Goal: Information Seeking & Learning: Check status

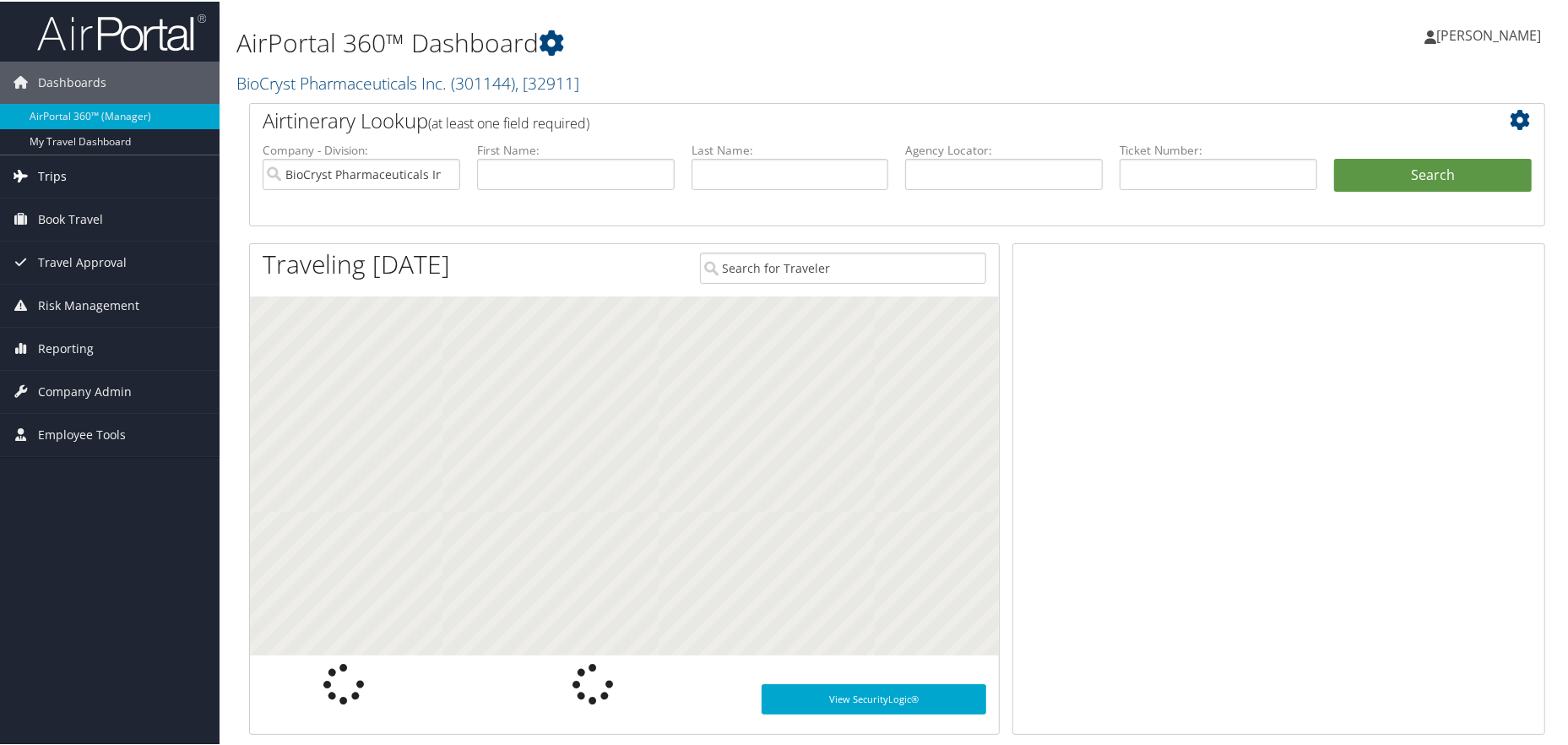
click at [43, 164] on span "Trips" at bounding box center [53, 175] width 29 height 42
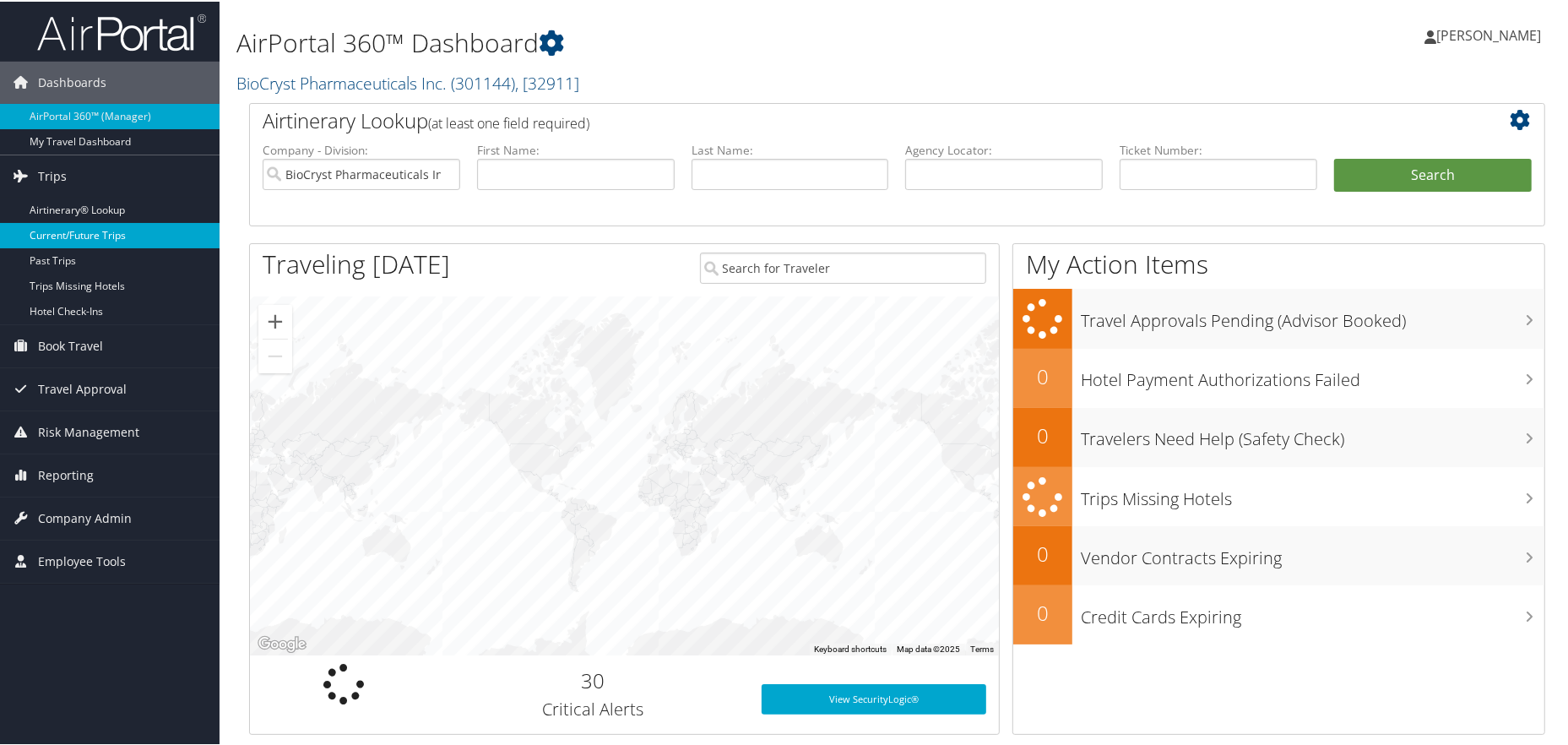
click at [79, 230] on link "Current/Future Trips" at bounding box center [110, 234] width 219 height 25
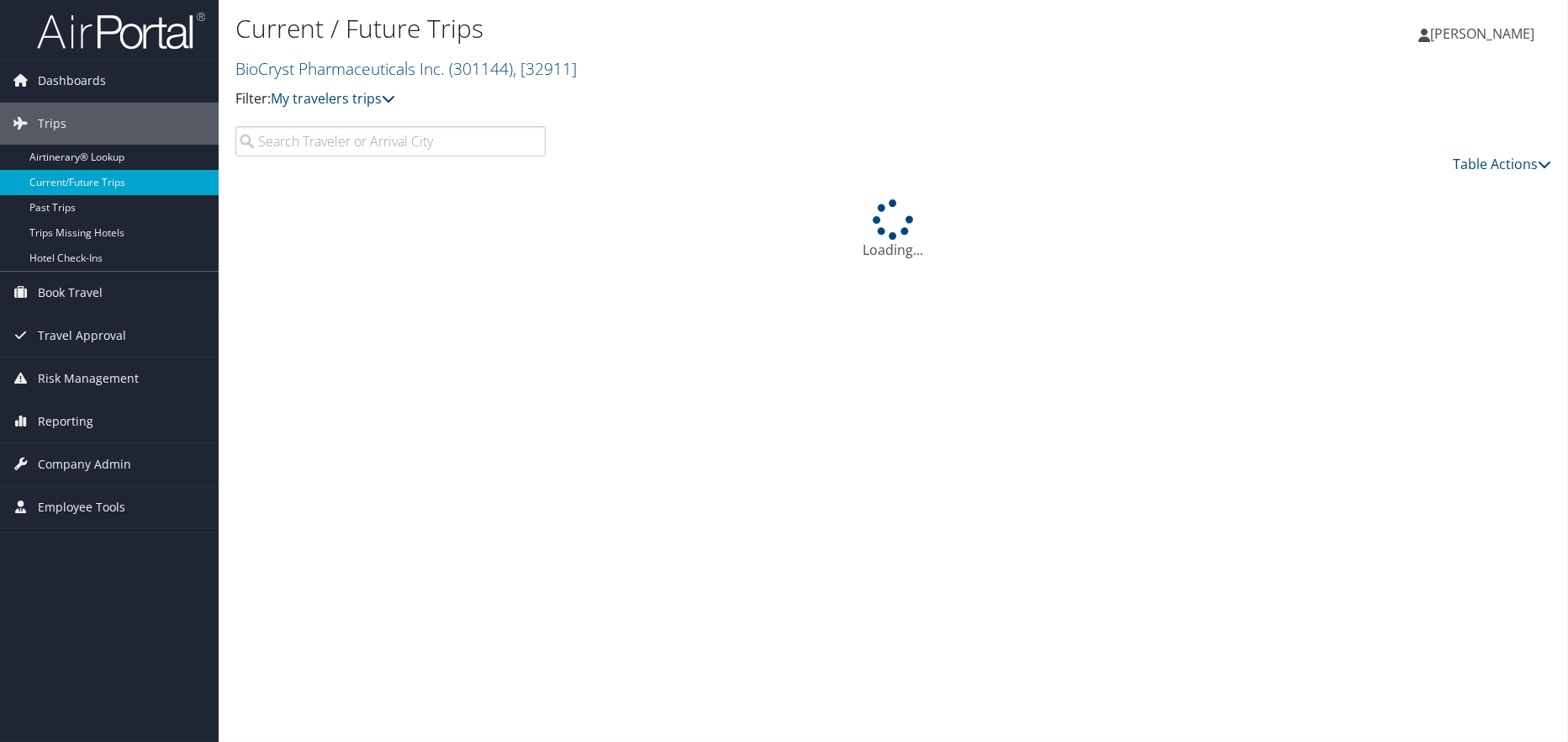
click at [491, 140] on input "search" at bounding box center [390, 141] width 311 height 30
type input "a"
type input "[GEOGRAPHIC_DATA]"
click at [168, 200] on link "Past Trips" at bounding box center [109, 208] width 218 height 25
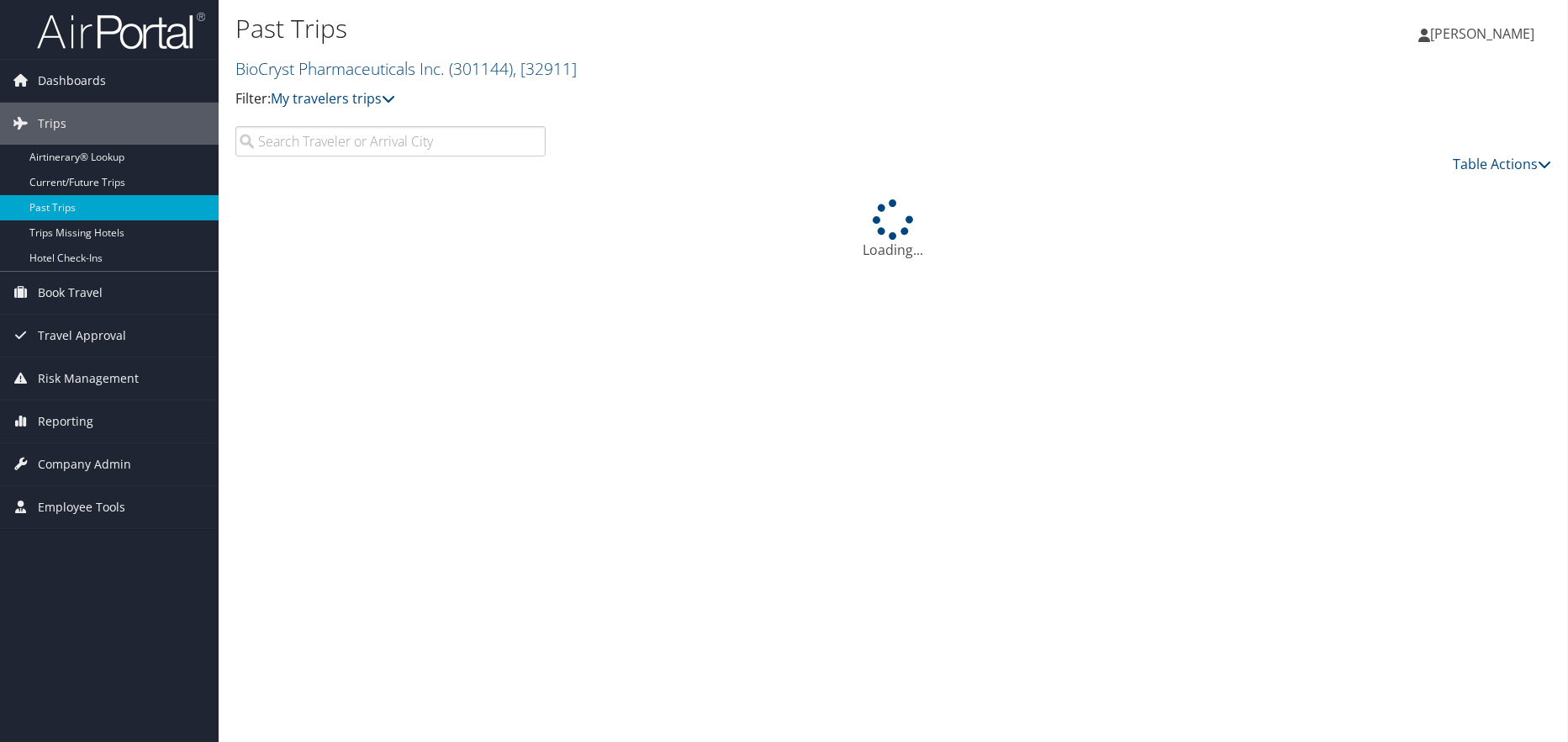
click at [299, 142] on input "search" at bounding box center [390, 141] width 311 height 30
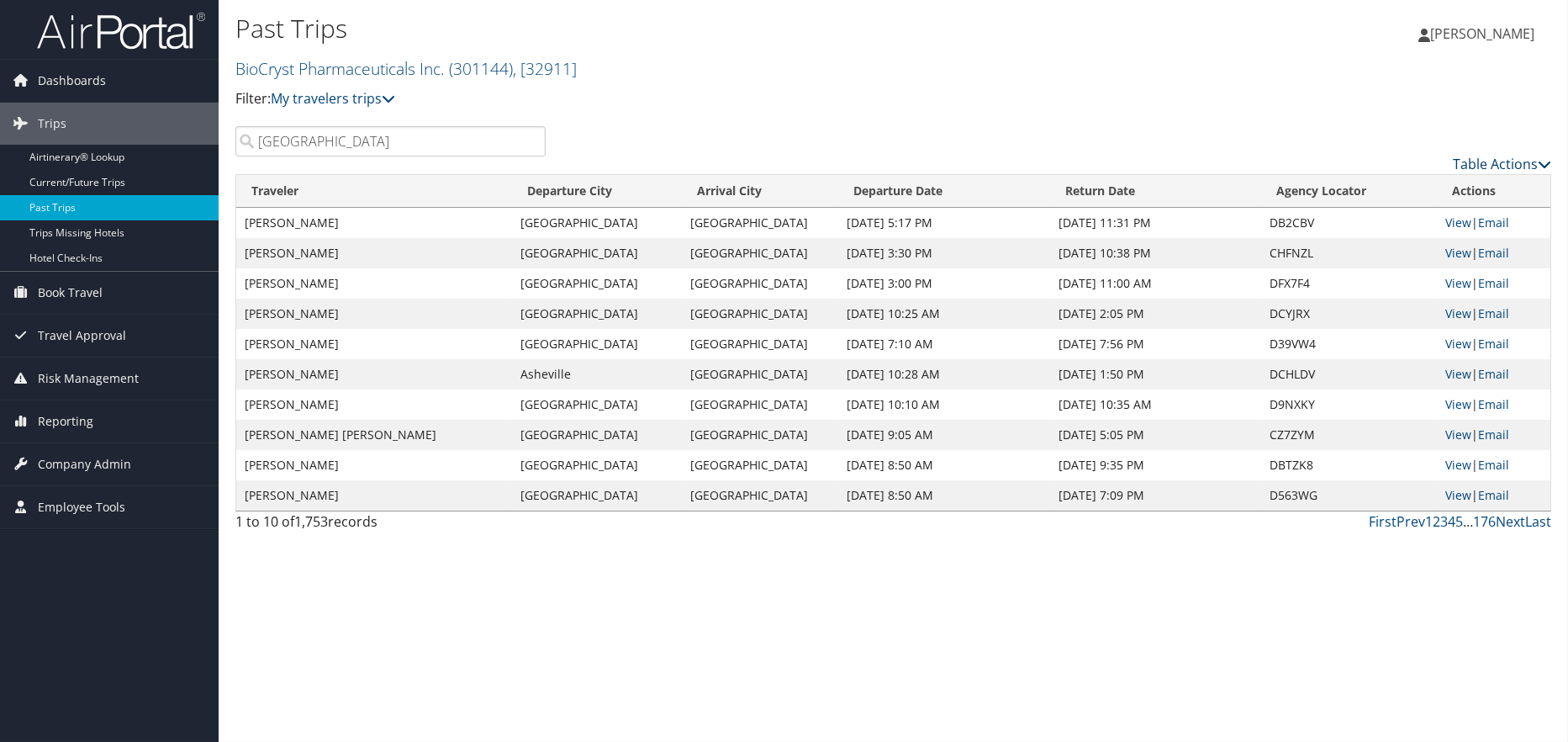
type input "[GEOGRAPHIC_DATA]"
click at [1481, 166] on link "Table Actions" at bounding box center [1502, 164] width 98 height 19
click at [1387, 253] on link "Page Length" at bounding box center [1433, 246] width 221 height 29
click at [1359, 254] on link "50" at bounding box center [1433, 248] width 221 height 29
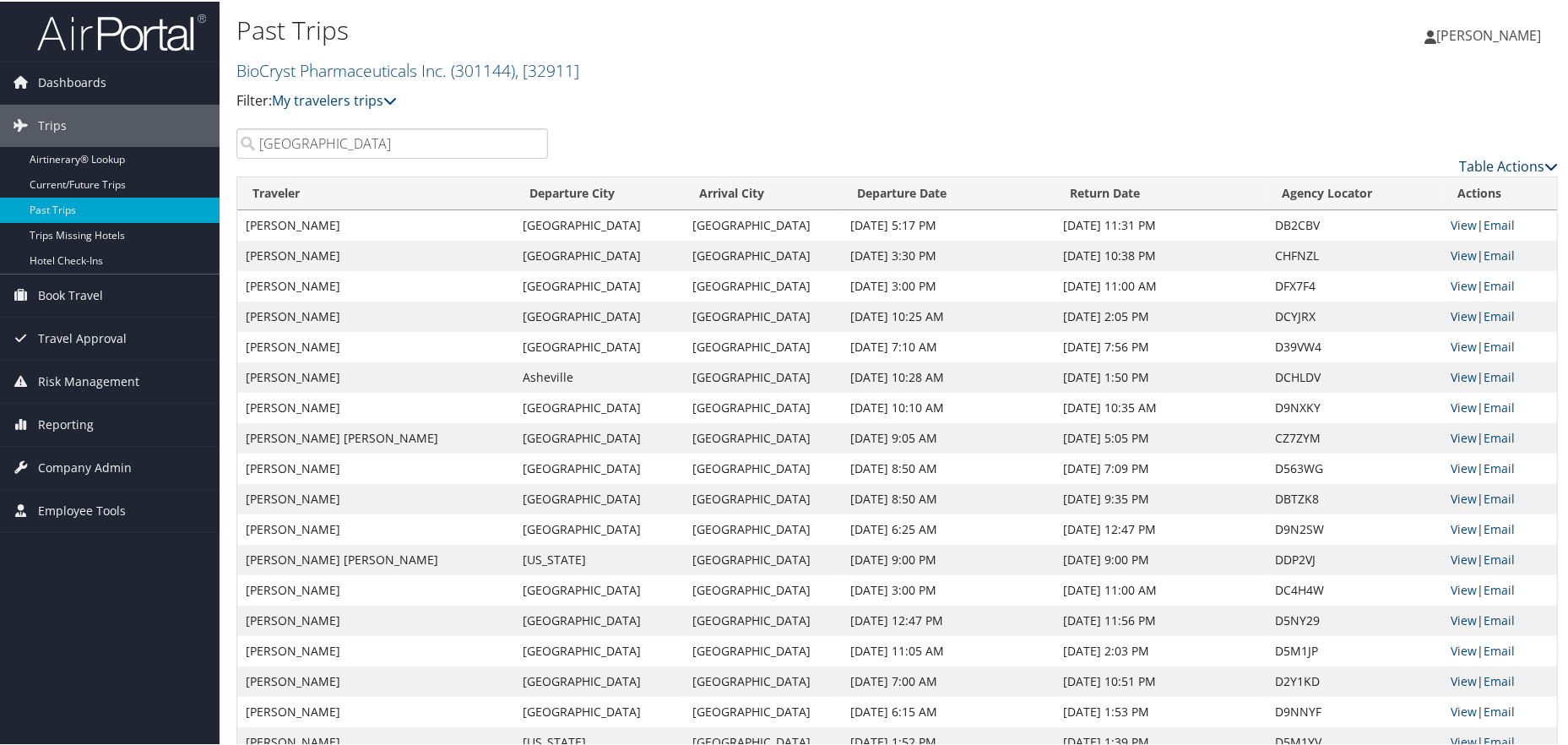
click at [1512, 160] on link "Table Actions" at bounding box center [1508, 165] width 99 height 19
click at [1427, 238] on link "Page Length" at bounding box center [1438, 247] width 222 height 29
click at [1365, 223] on link "25" at bounding box center [1438, 220] width 222 height 29
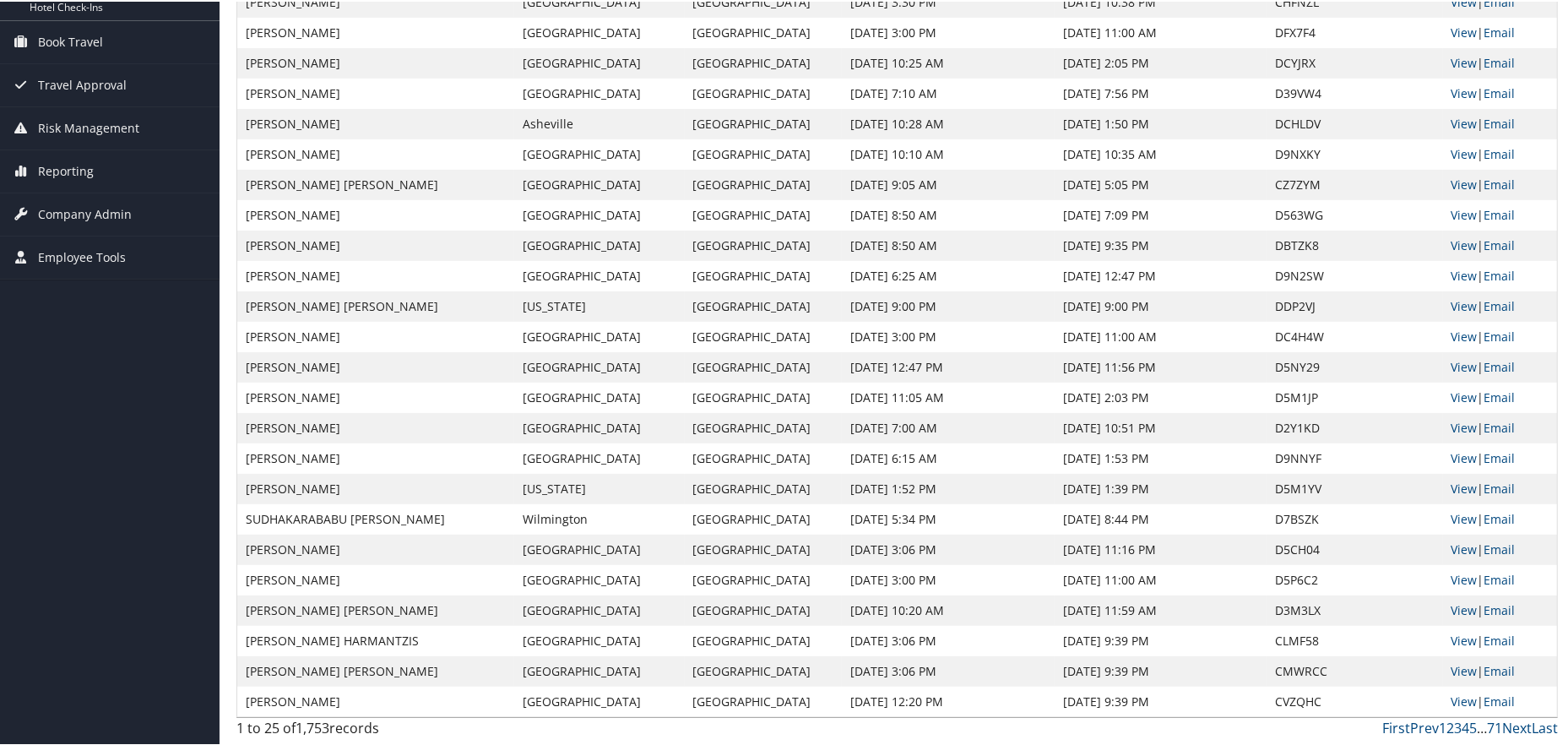
scroll to position [253, 0]
drag, startPoint x: 1097, startPoint y: 488, endPoint x: 289, endPoint y: 478, distance: 808.1
click at [294, 483] on tr "SHANHONG WAN Washington Birmingham Sep 8, 2025 1:52 PM Sep 11, 2025 1:39 PM D5M…" at bounding box center [896, 488] width 1319 height 31
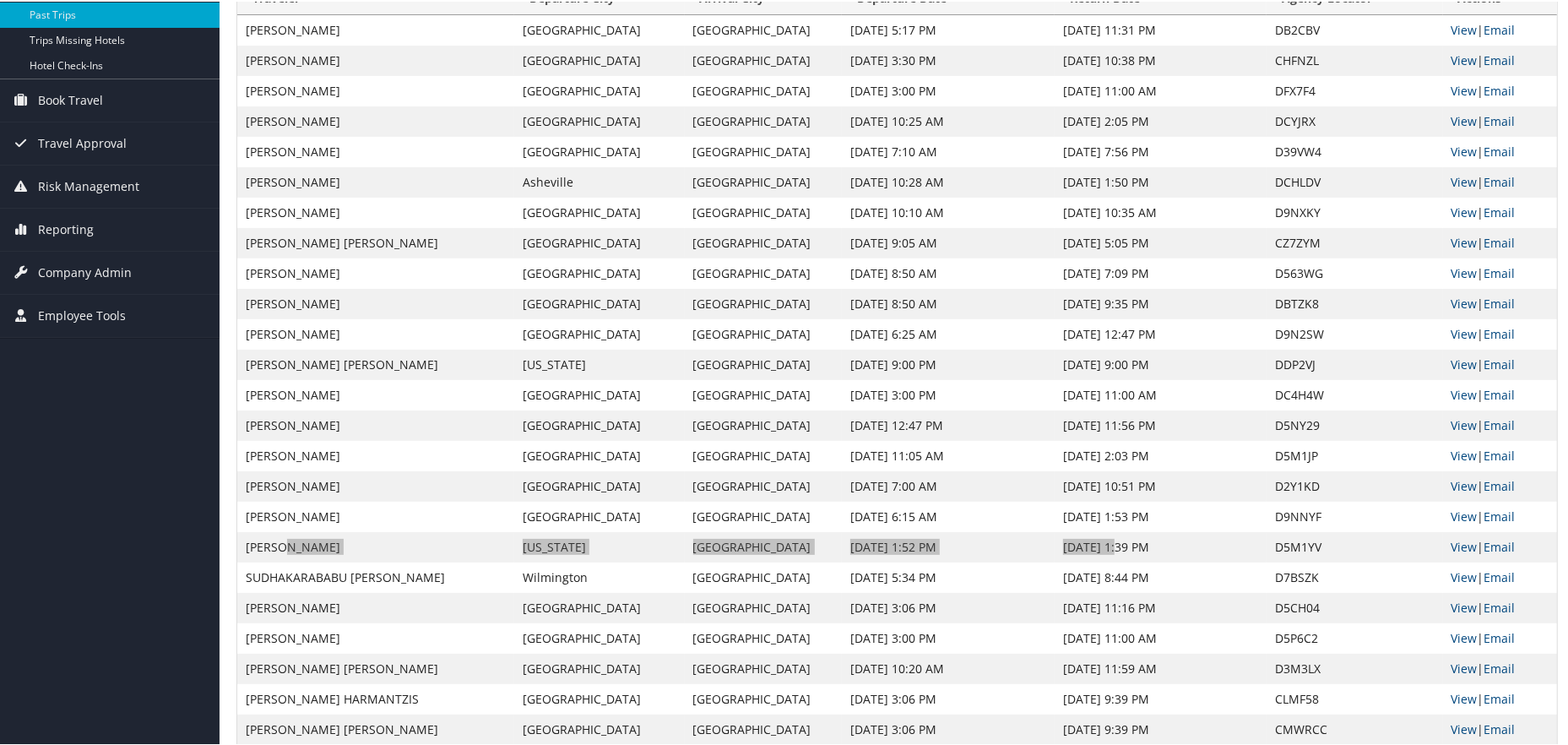
scroll to position [169, 0]
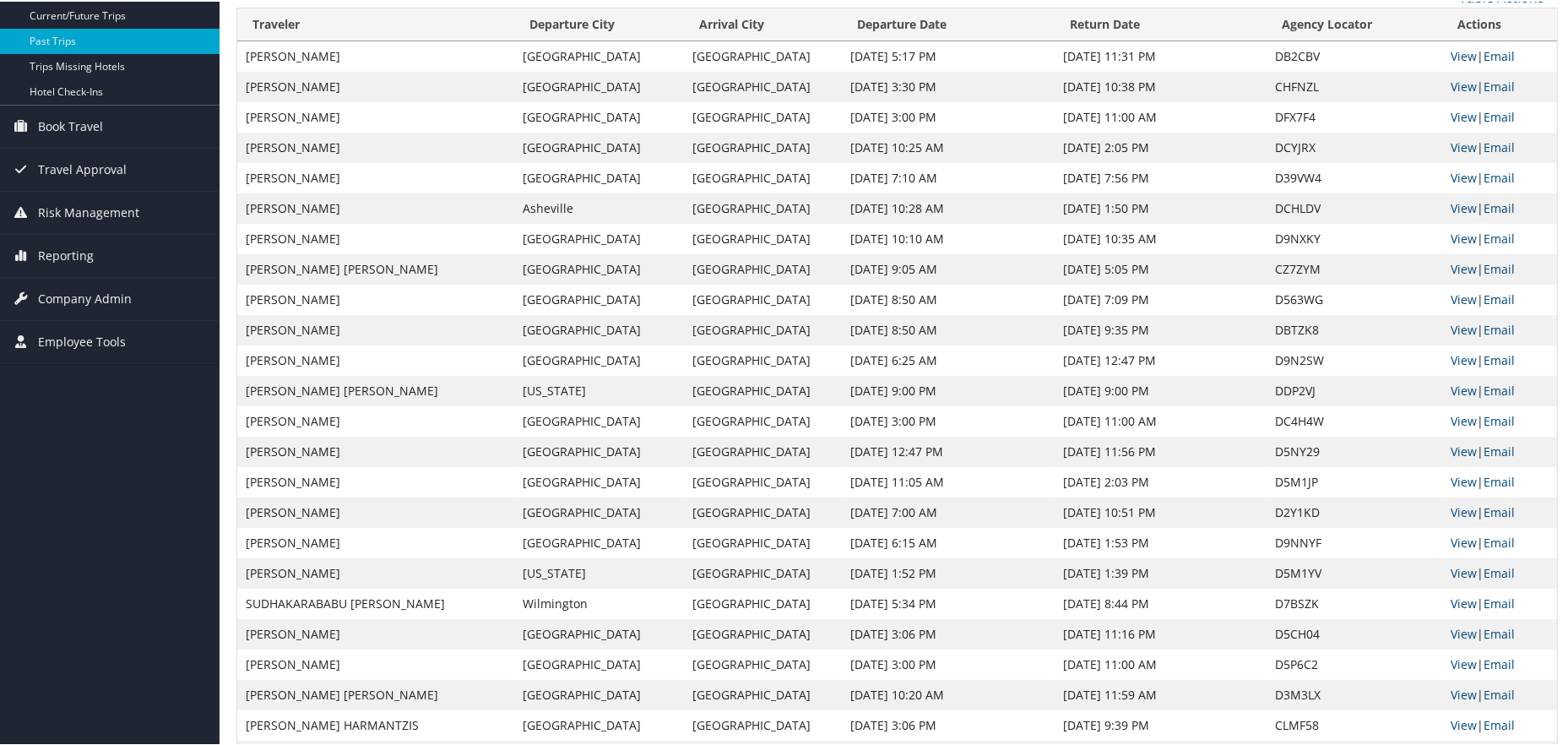
click at [886, 454] on td "Sep 15, 2025 12:47 PM" at bounding box center [948, 450] width 212 height 31
drag, startPoint x: 946, startPoint y: 386, endPoint x: 248, endPoint y: 375, distance: 698.1
click at [248, 375] on tr "LAUREN LYNN MILLS Washington Birmingham Sep 15, 2025 9:00 PM Sep 16, 2025 9:00 …" at bounding box center [896, 389] width 1319 height 31
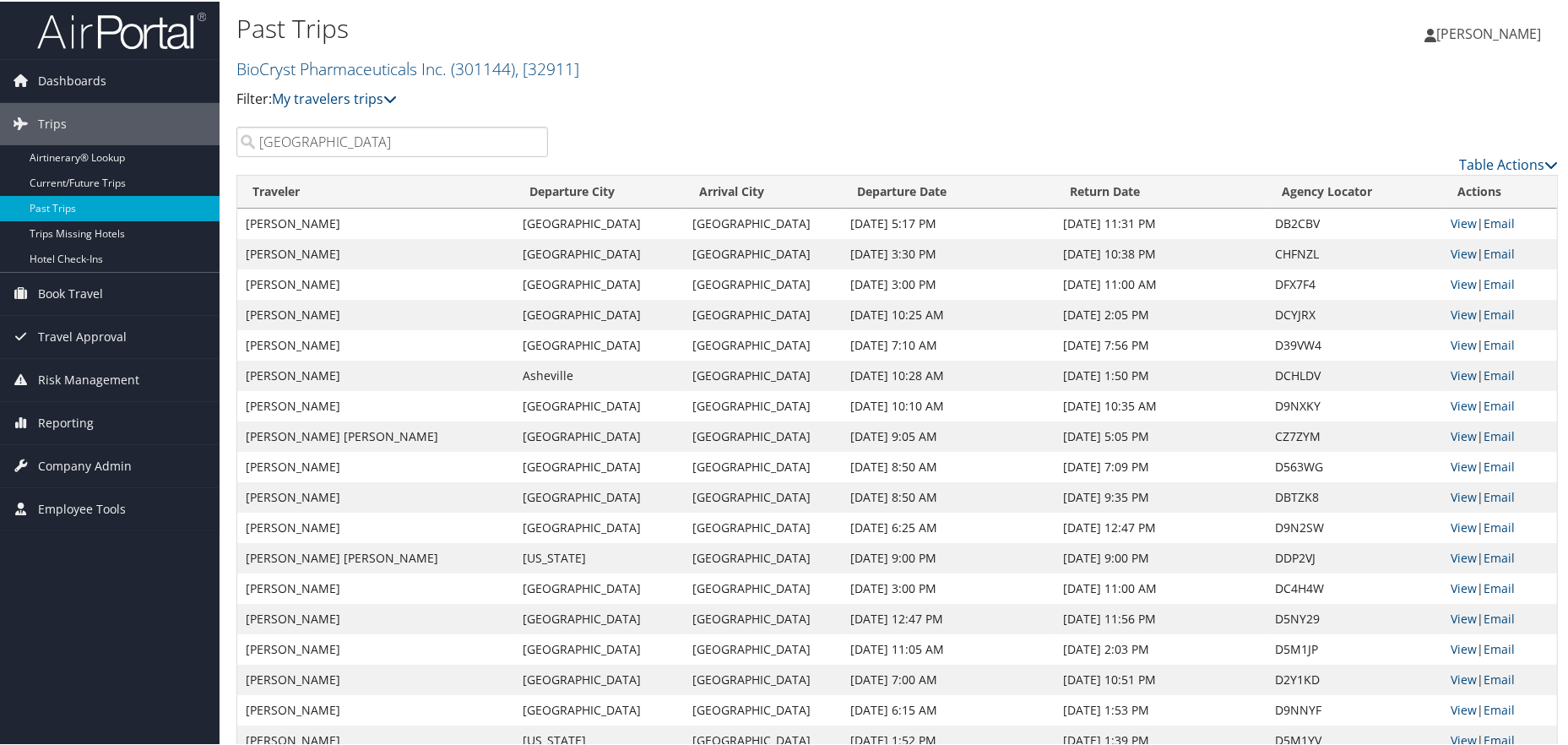
scroll to position [0, 0]
click at [465, 345] on td "JENNIFER LAUREN CALDWELL" at bounding box center [375, 346] width 277 height 31
click at [159, 189] on link "Current/Future Trips" at bounding box center [110, 183] width 219 height 25
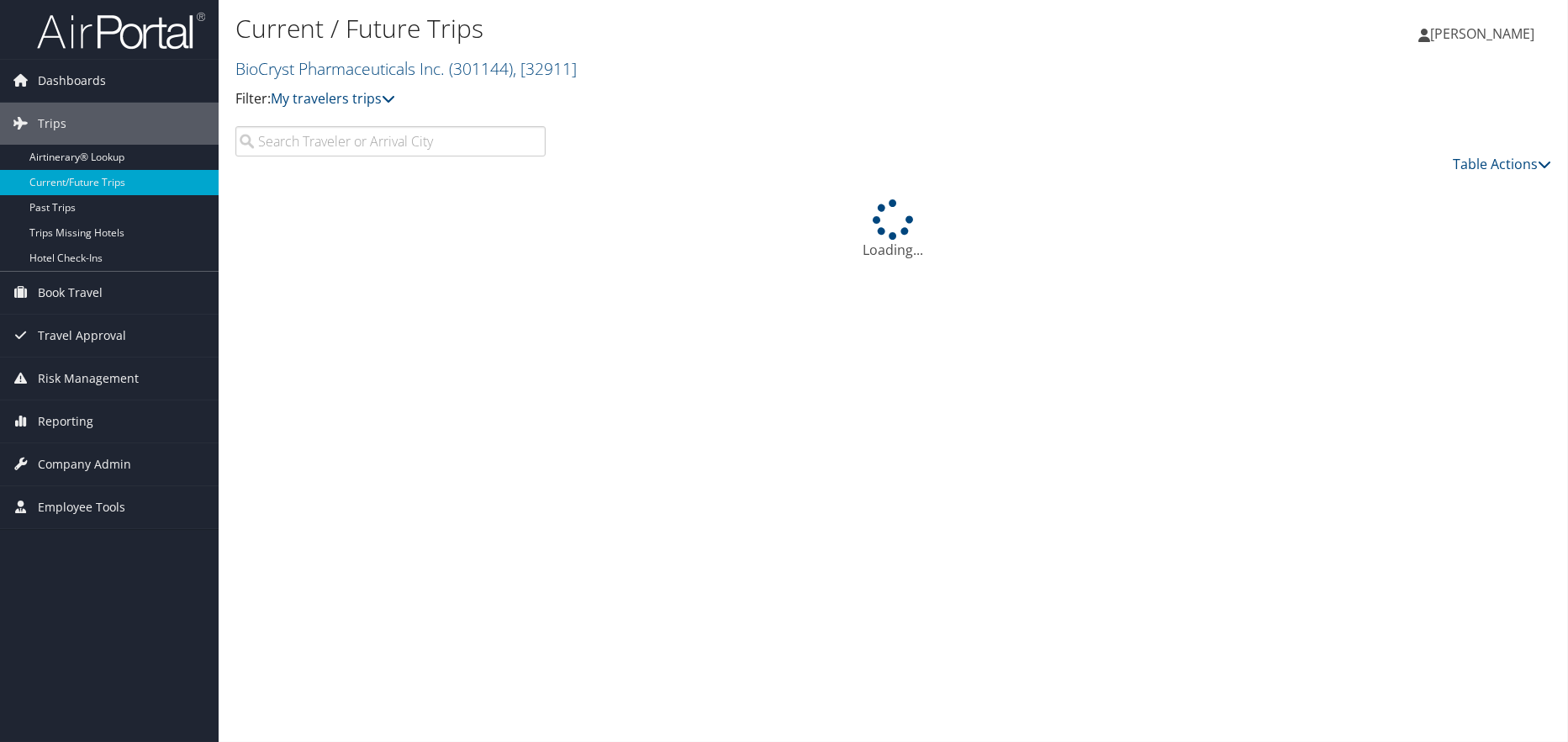
click at [355, 151] on input "search" at bounding box center [390, 141] width 311 height 30
type input "[GEOGRAPHIC_DATA]"
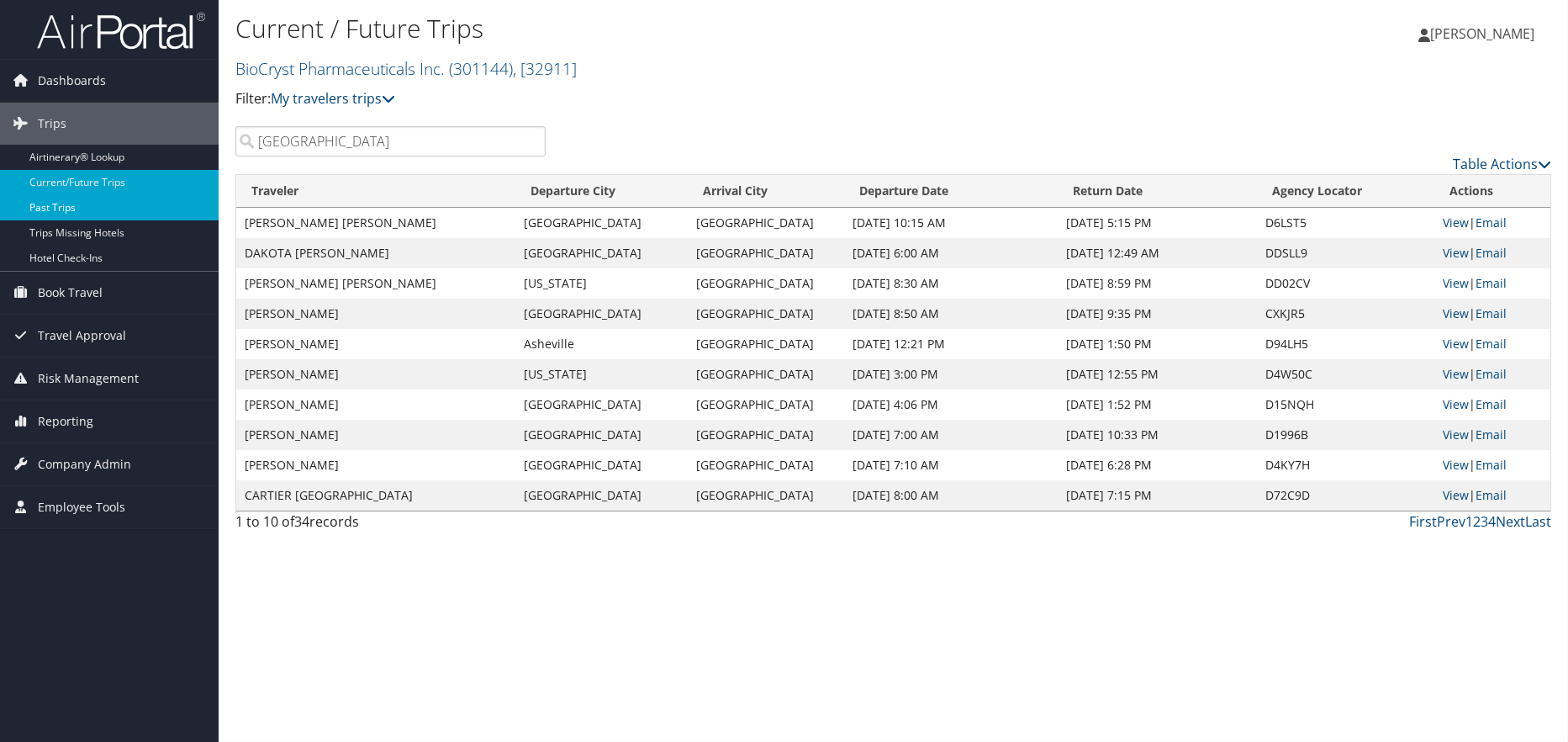
click at [101, 204] on link "Past Trips" at bounding box center [109, 208] width 218 height 25
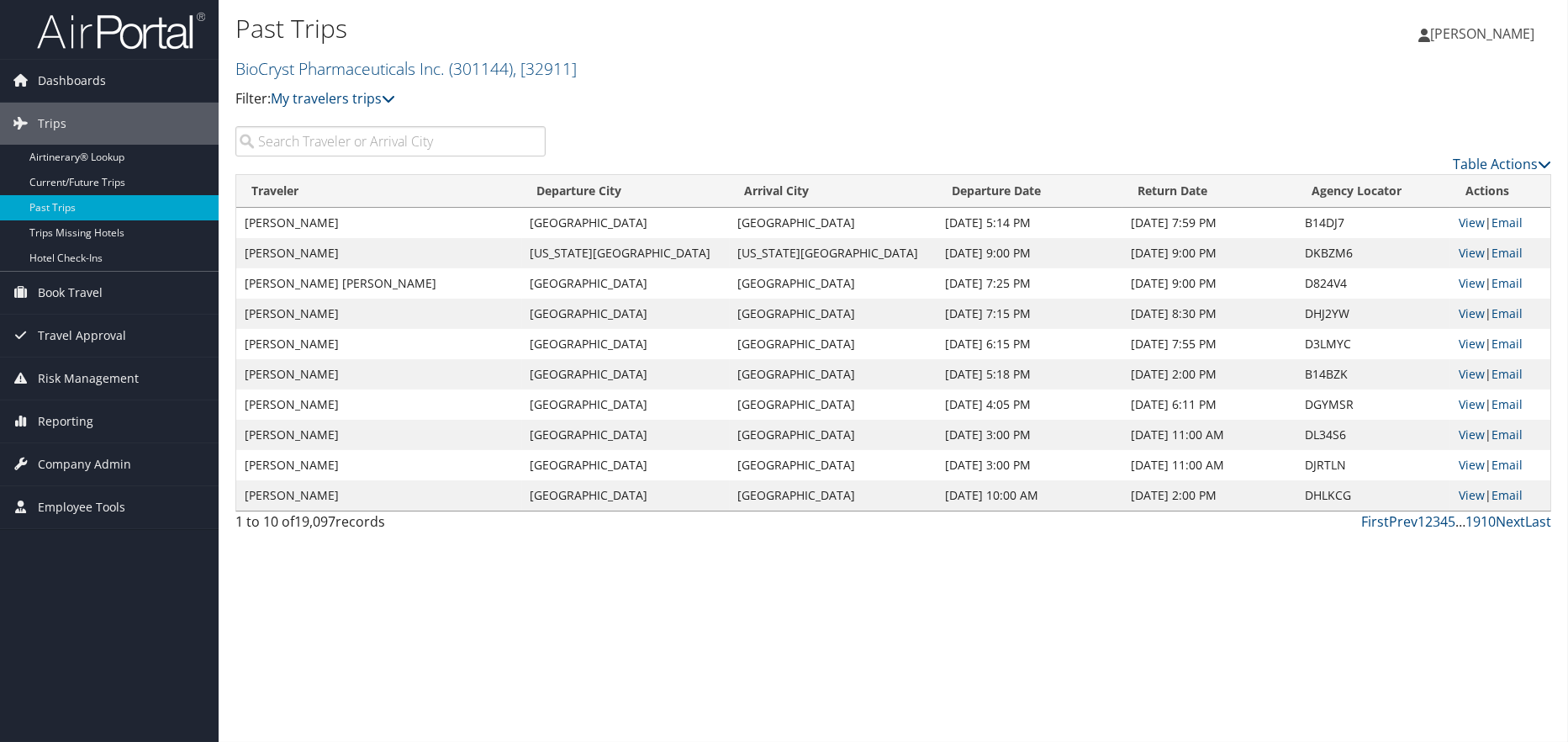
click at [305, 140] on input "search" at bounding box center [390, 141] width 311 height 30
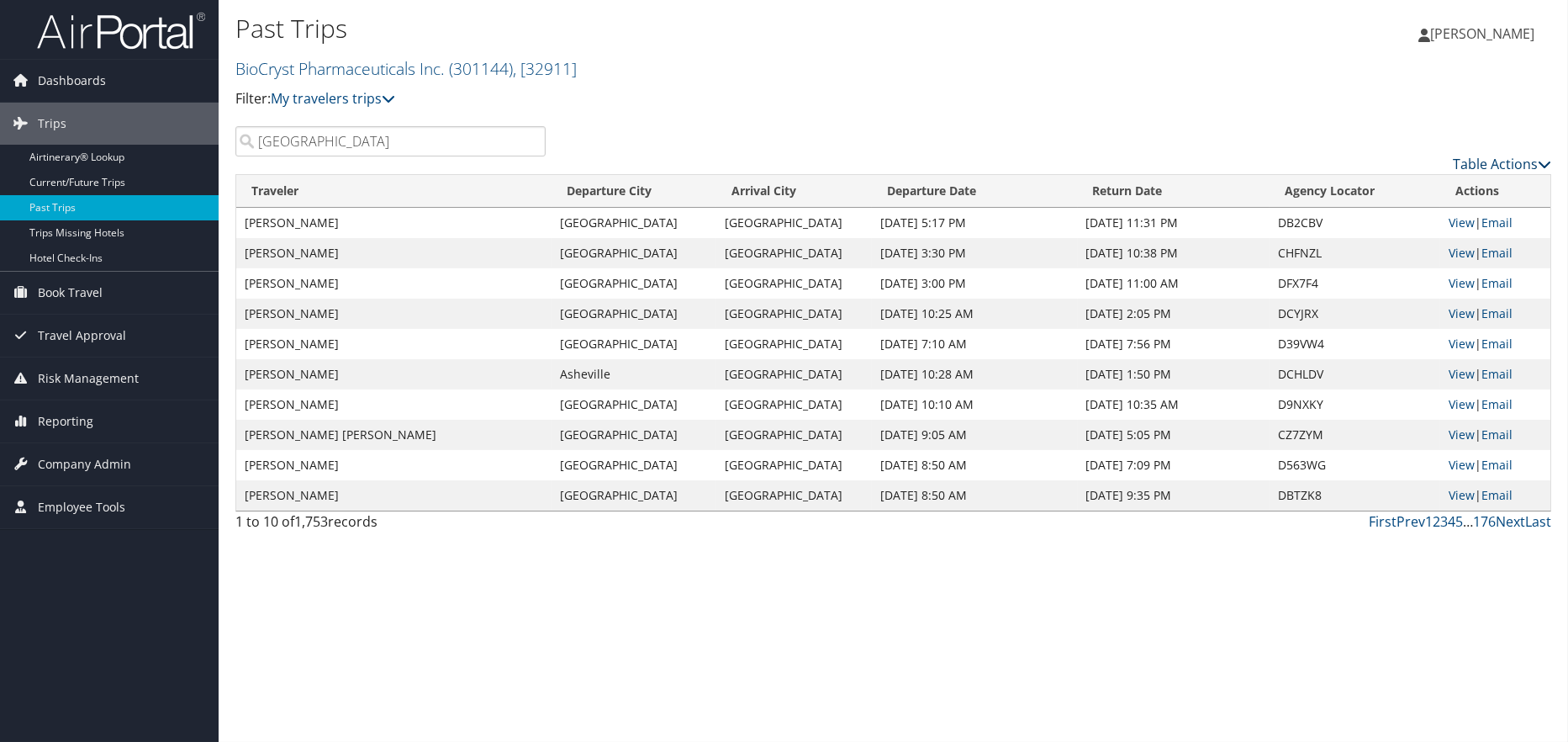
type input "[GEOGRAPHIC_DATA]"
click at [1493, 173] on link "Table Actions" at bounding box center [1502, 164] width 98 height 19
click at [1388, 234] on link "Page Length" at bounding box center [1433, 246] width 221 height 29
click at [1331, 229] on link "25" at bounding box center [1433, 219] width 221 height 29
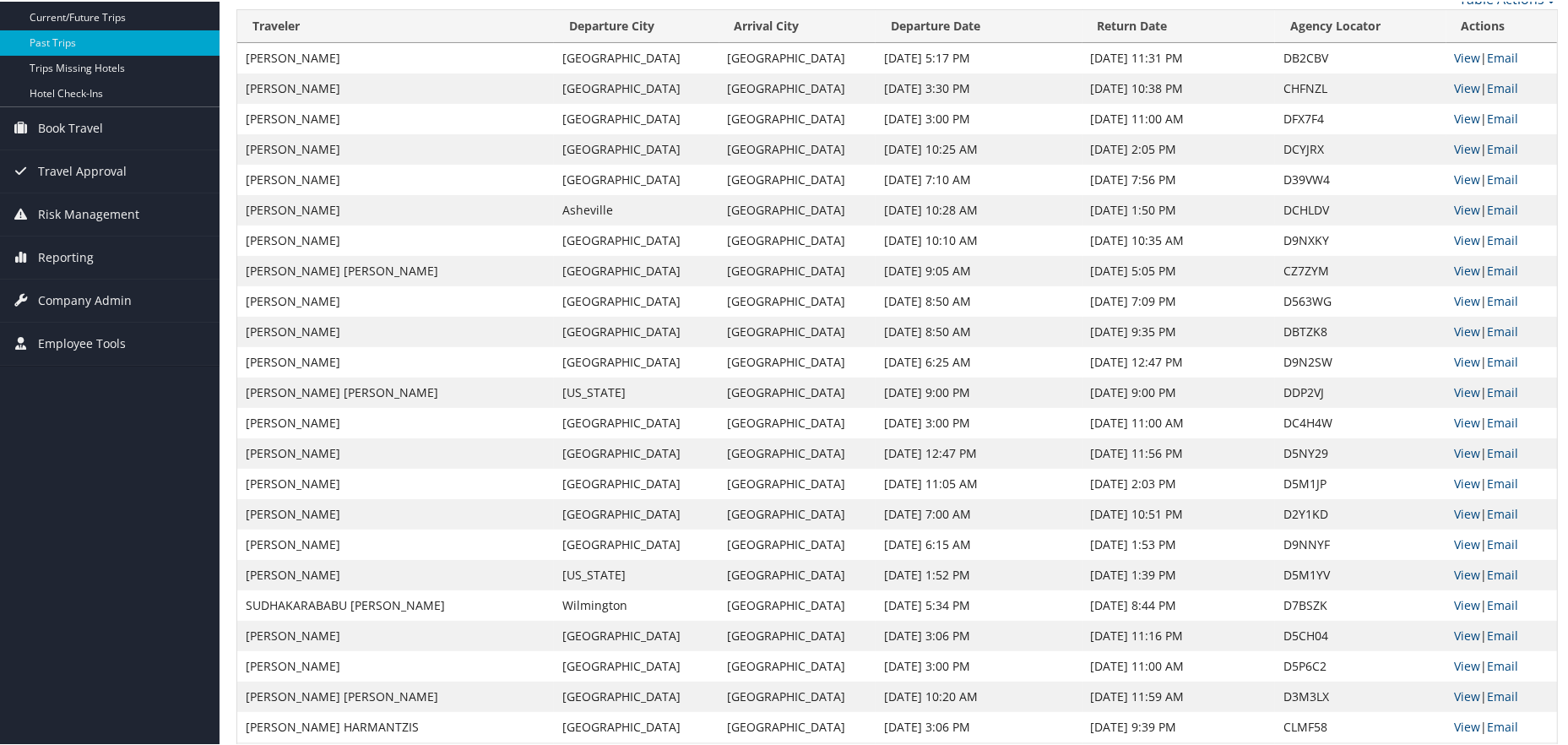
scroll to position [169, 0]
click at [307, 59] on td "[PERSON_NAME]" at bounding box center [395, 55] width 317 height 31
click at [341, 57] on td "[PERSON_NAME]" at bounding box center [395, 55] width 317 height 31
click at [368, 57] on td "[PERSON_NAME]" at bounding box center [395, 55] width 317 height 31
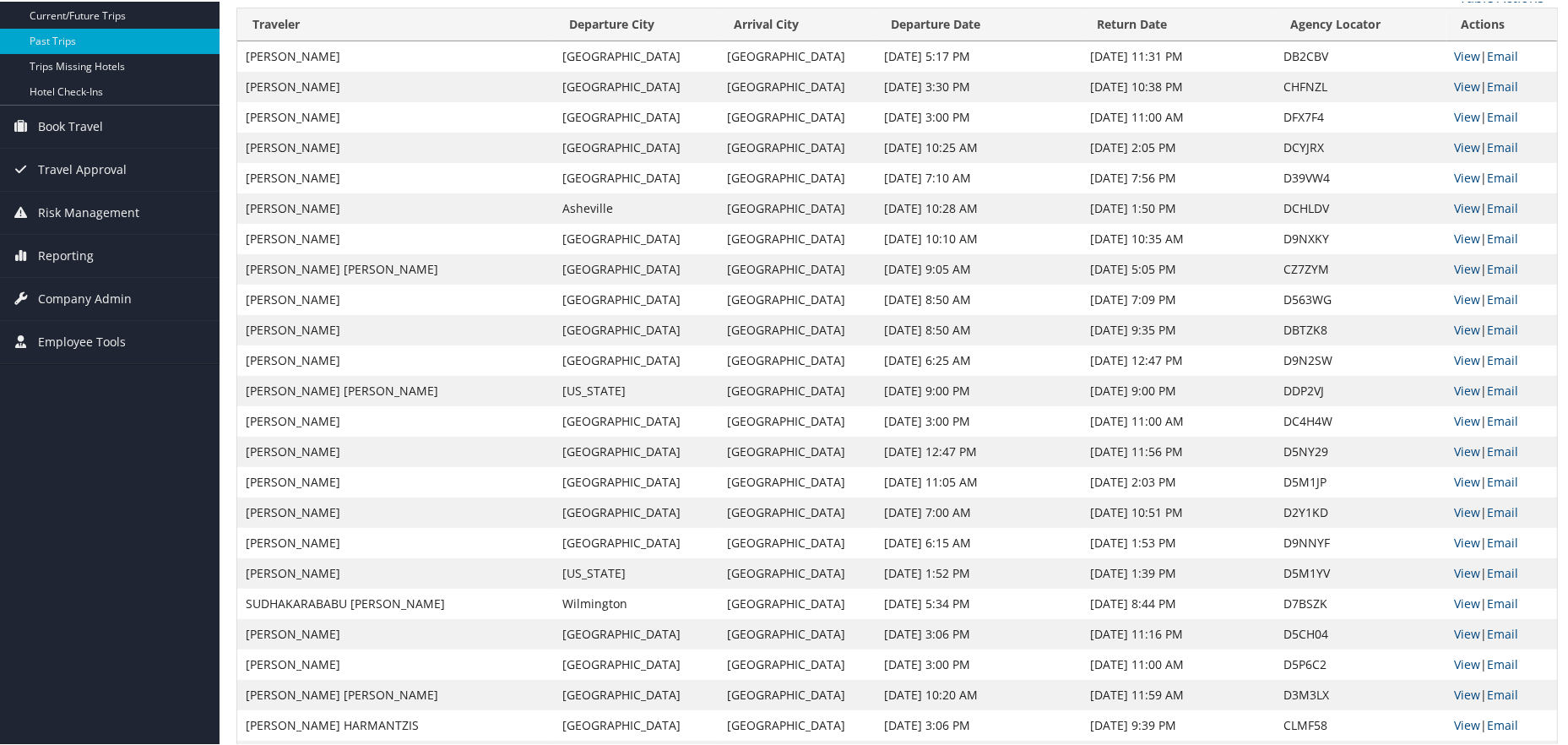
click at [368, 57] on td "[PERSON_NAME]" at bounding box center [395, 55] width 317 height 31
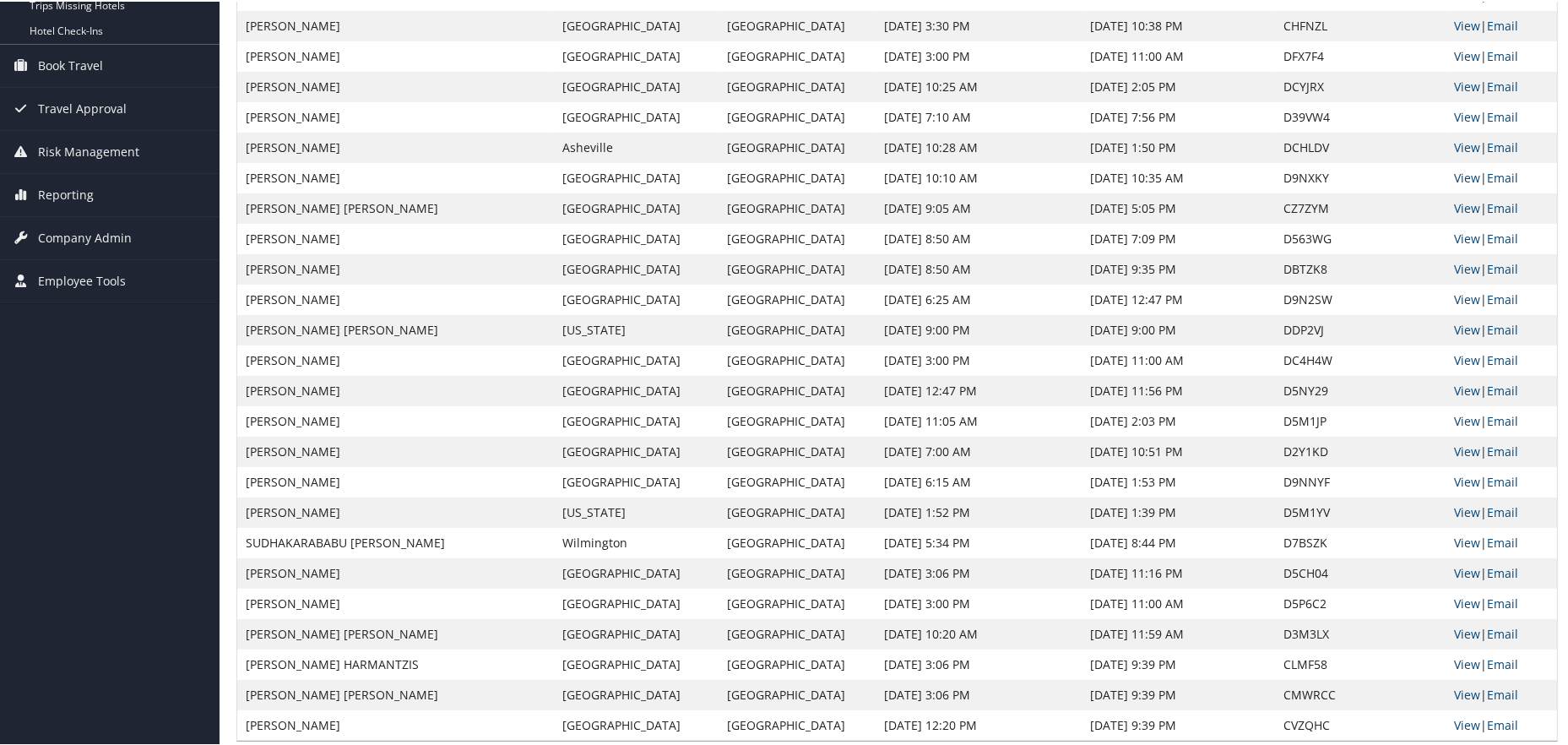
scroll to position [253, 0]
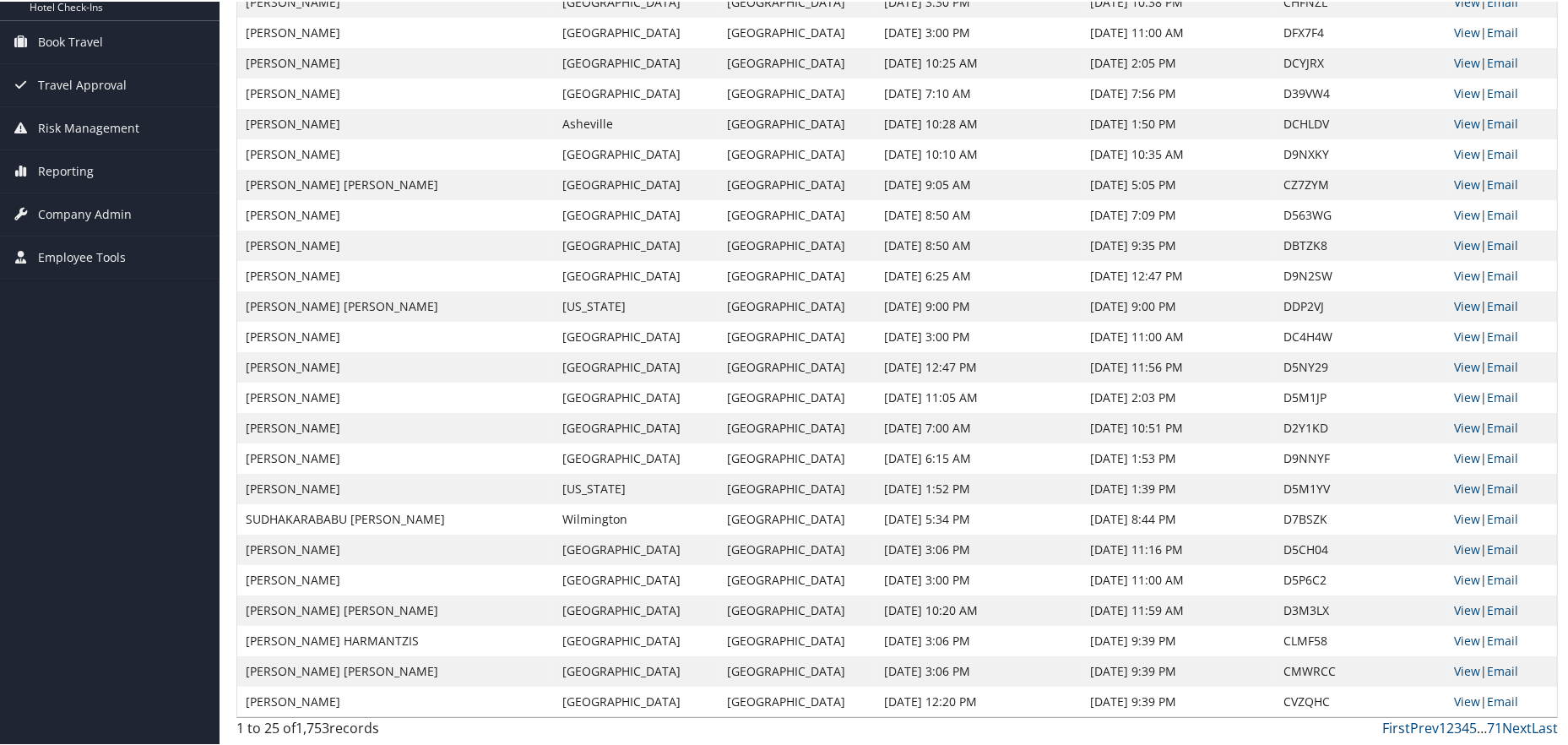
click at [447, 364] on td "JULIE PATENAUDE" at bounding box center [395, 365] width 317 height 31
drag, startPoint x: 117, startPoint y: 441, endPoint x: 86, endPoint y: 445, distance: 31.3
click at [117, 441] on div "Dashboards AirPortal 360™ (Manager) My Travel Dashboard Trips Airtinerary® Look…" at bounding box center [787, 246] width 1574 height 998
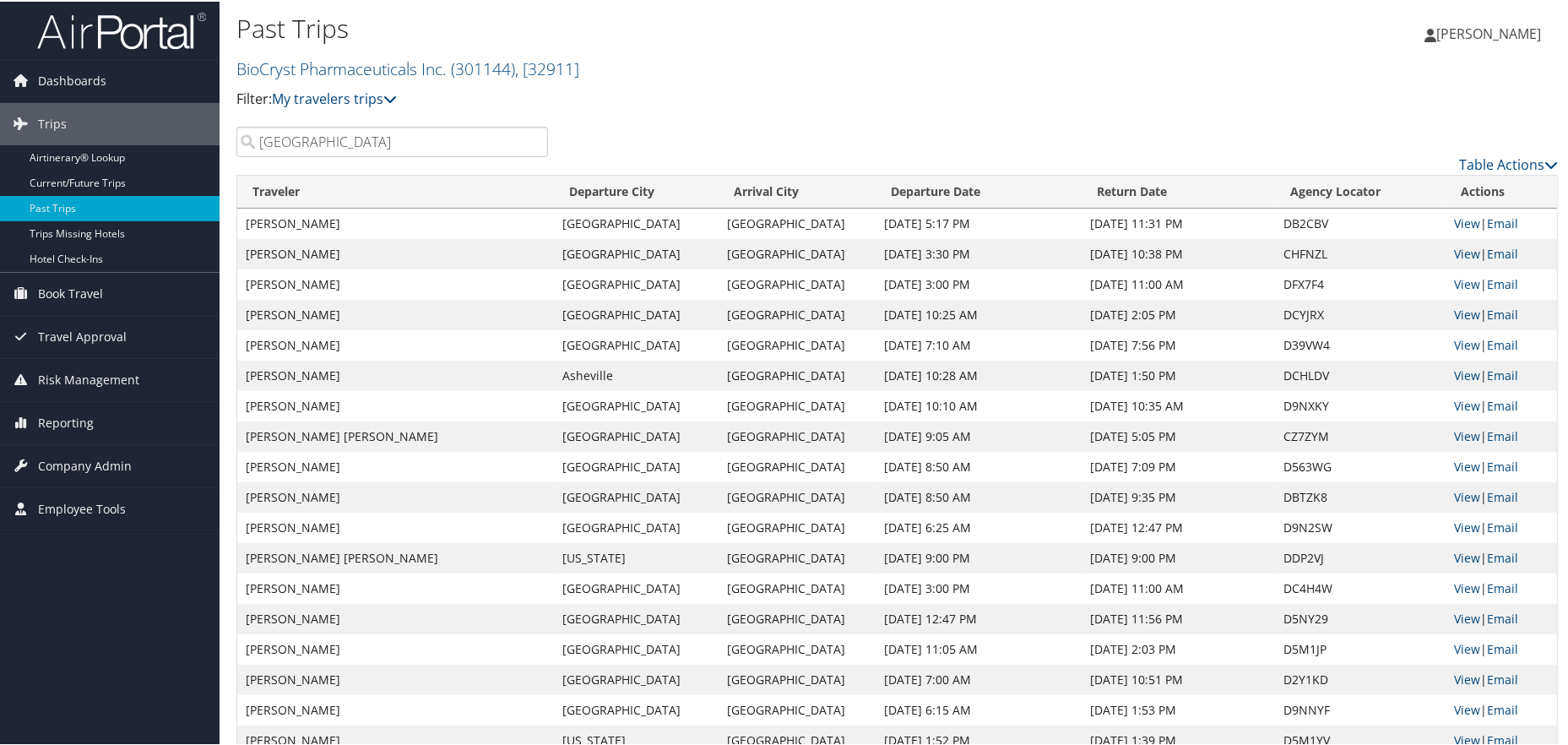
scroll to position [0, 0]
click at [130, 179] on link "Current/Future Trips" at bounding box center [110, 183] width 219 height 25
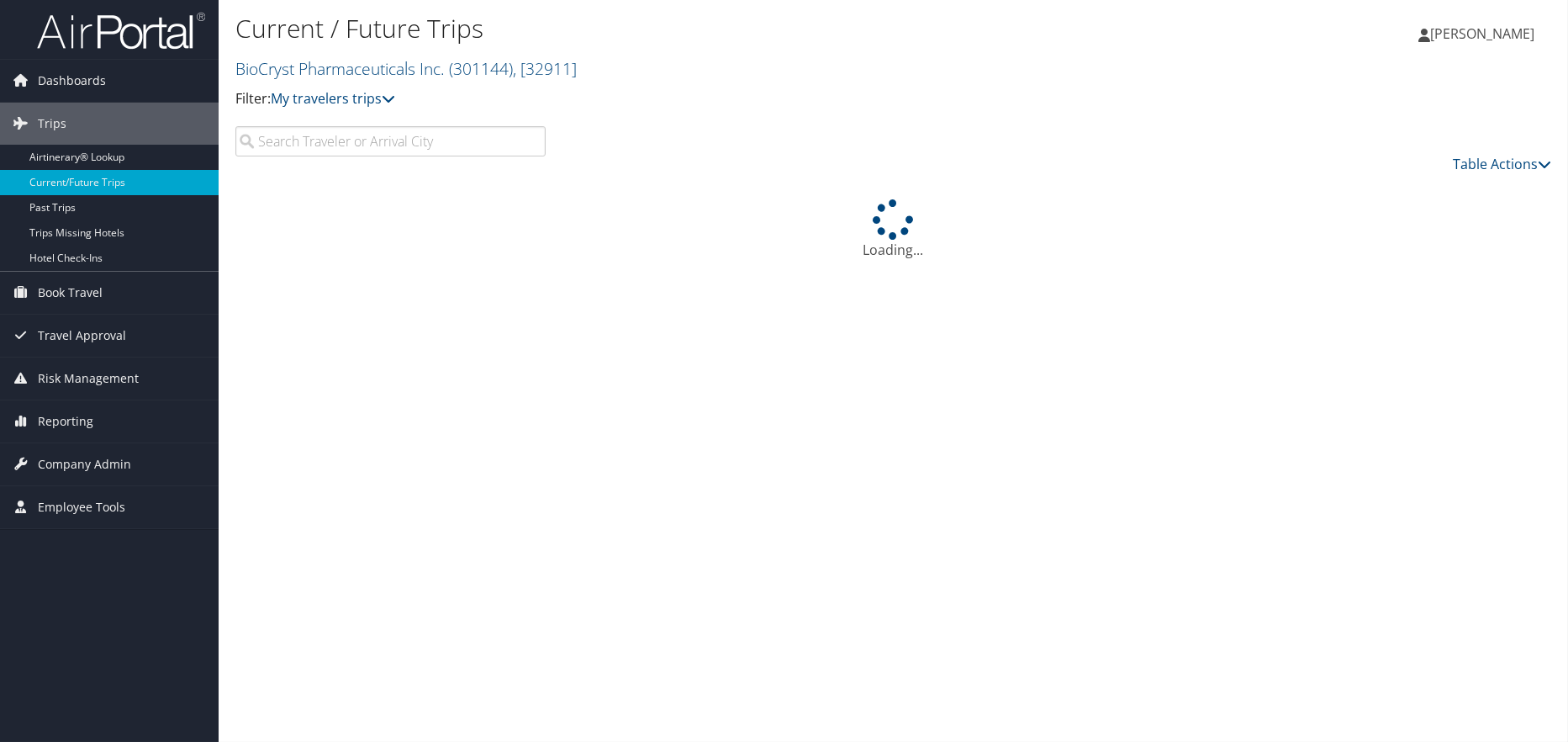
click at [321, 148] on input "search" at bounding box center [390, 141] width 311 height 30
type input "[GEOGRAPHIC_DATA]"
click at [1504, 160] on link "Table Actions" at bounding box center [1502, 164] width 98 height 19
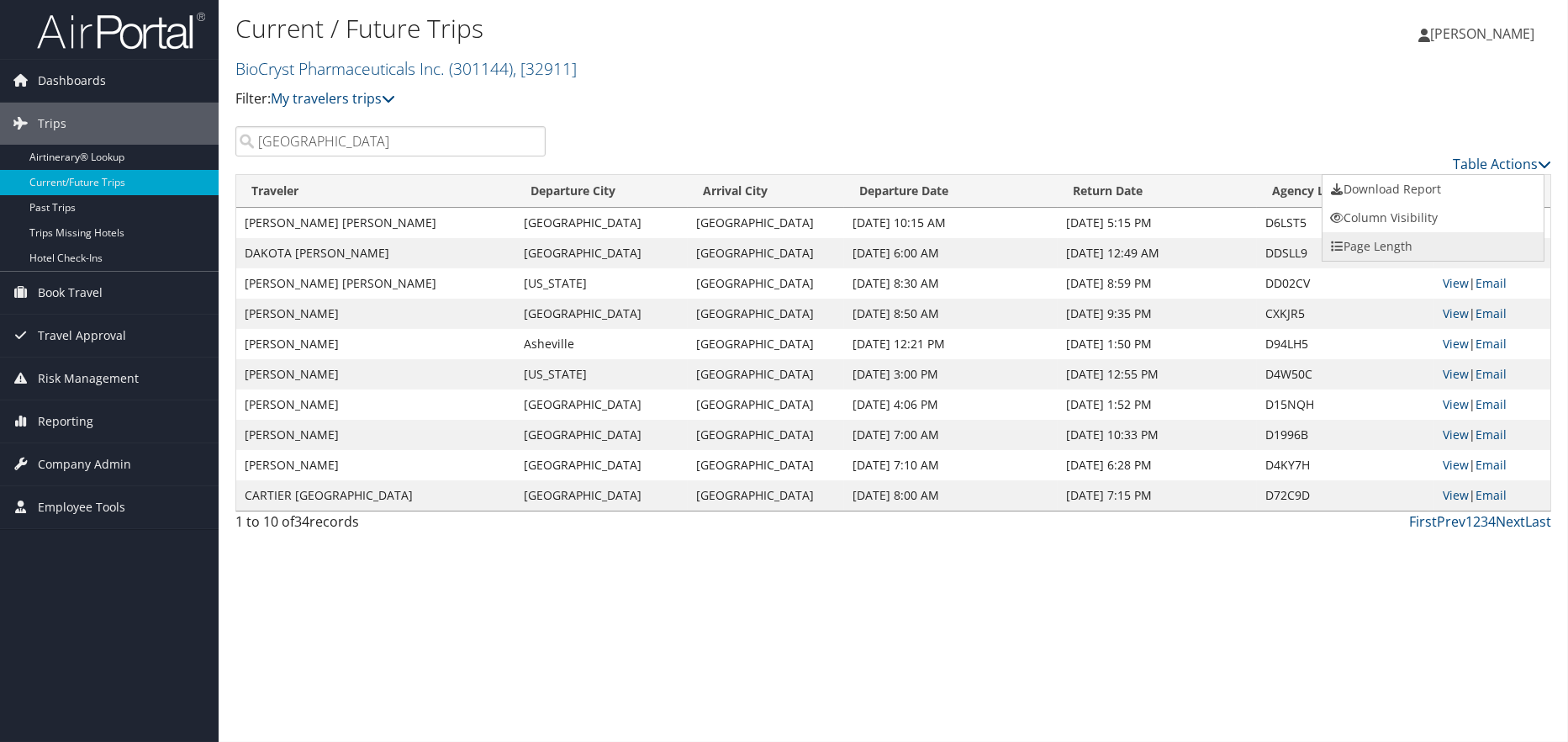
click at [1390, 238] on link "Page Length" at bounding box center [1433, 246] width 221 height 29
click at [1358, 251] on link "50" at bounding box center [1433, 248] width 221 height 29
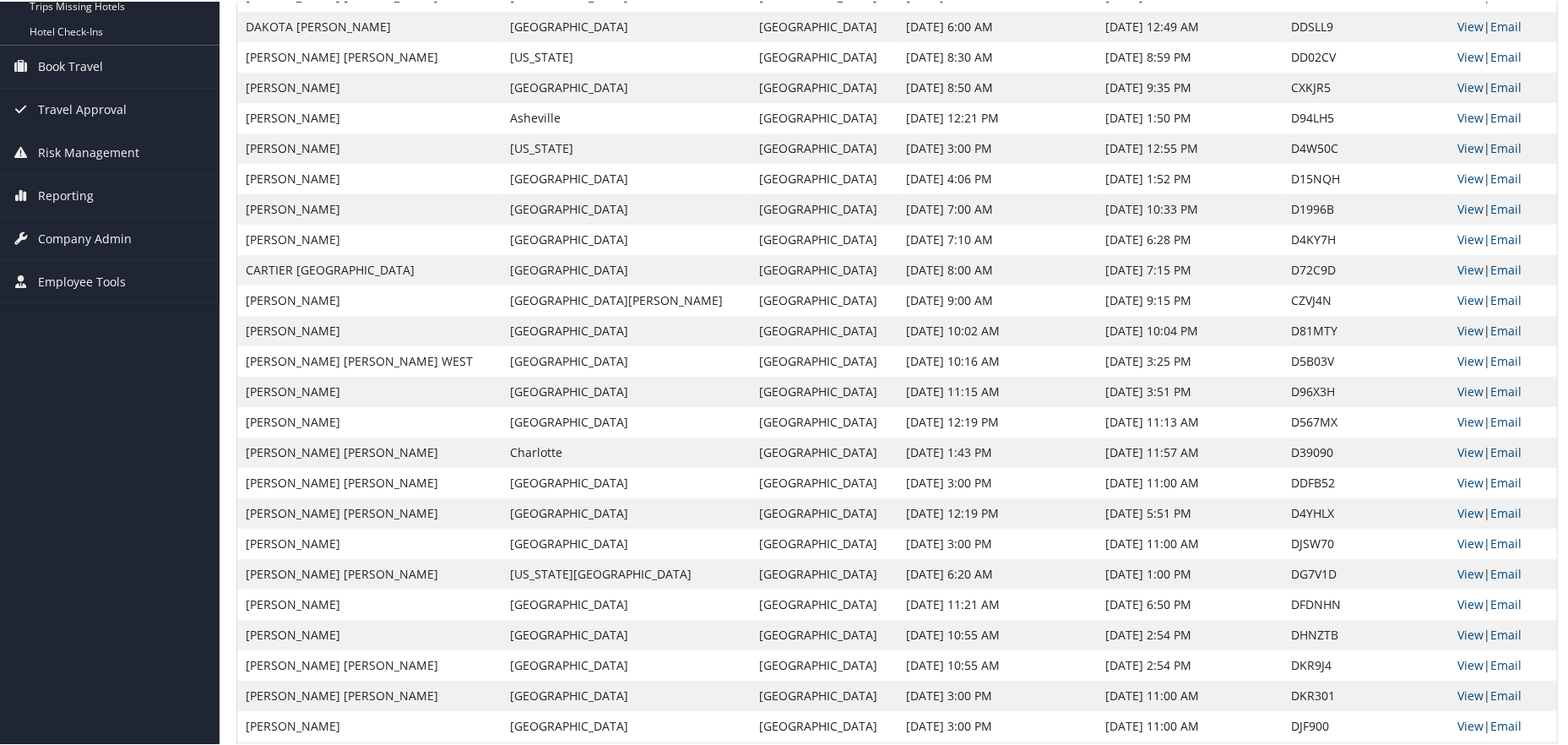
scroll to position [253, 0]
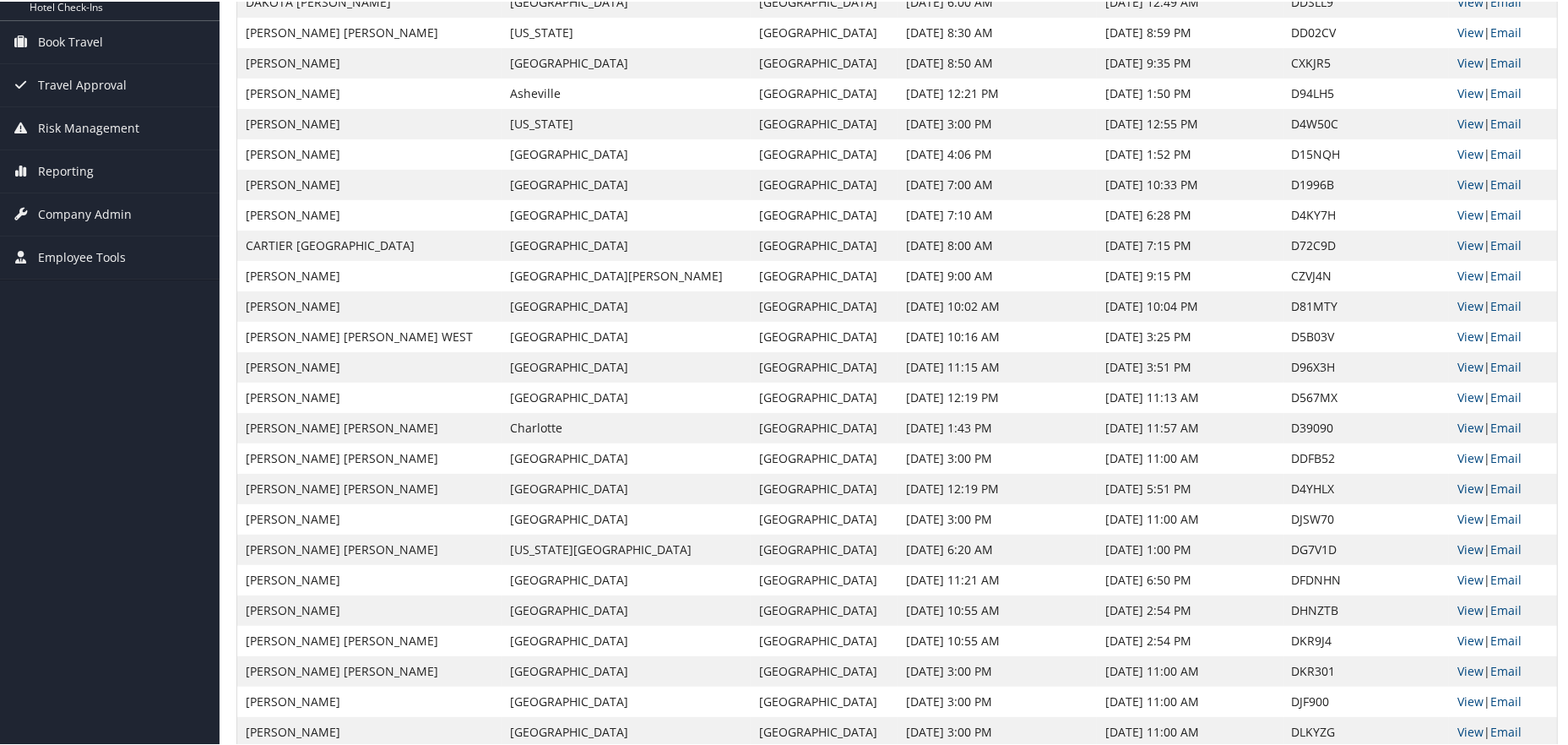
click at [348, 520] on td "[PERSON_NAME]" at bounding box center [369, 517] width 264 height 31
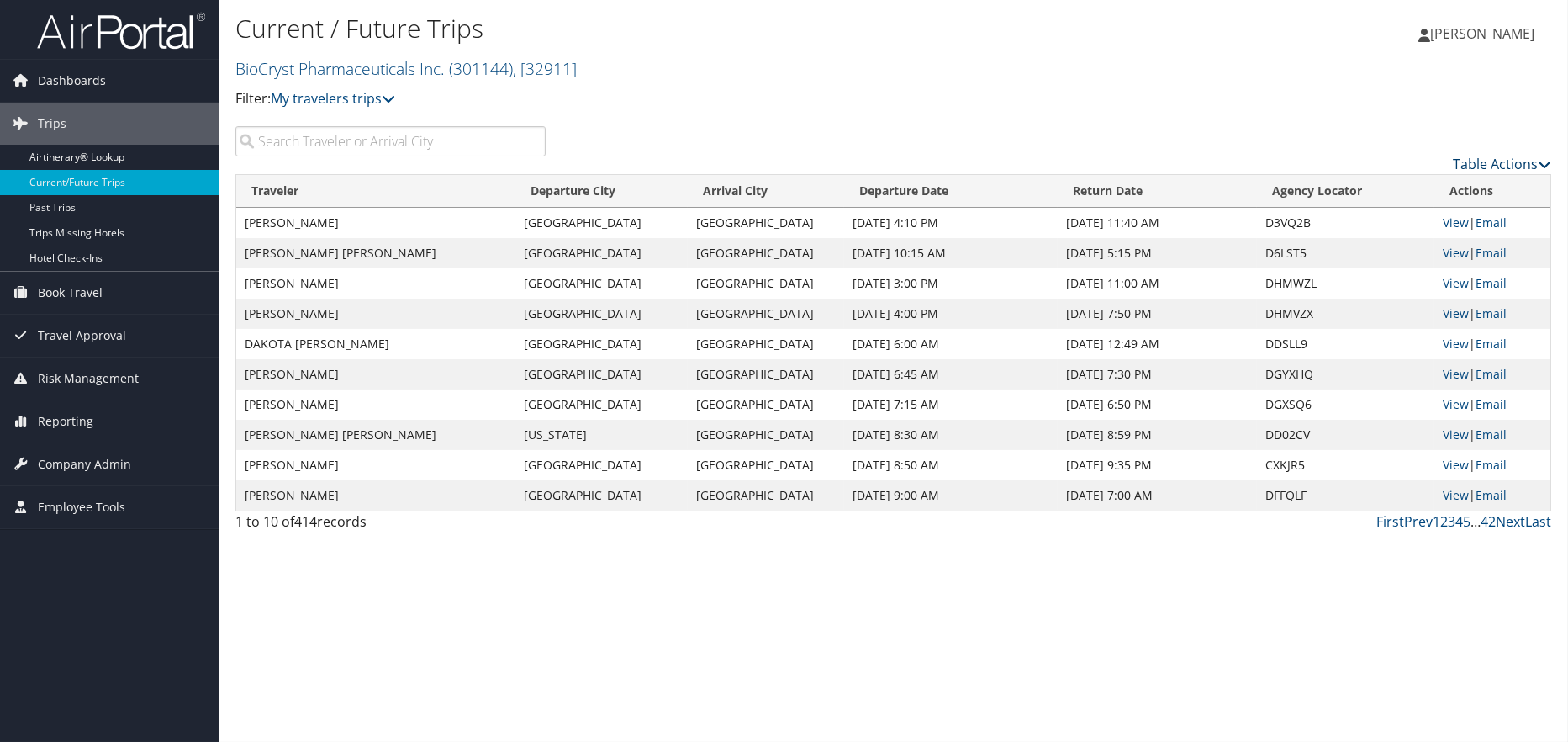
click at [1529, 162] on link "Table Actions" at bounding box center [1502, 164] width 98 height 19
click at [1432, 239] on link "Page Length" at bounding box center [1433, 246] width 221 height 29
click at [1337, 217] on link "25" at bounding box center [1433, 219] width 221 height 29
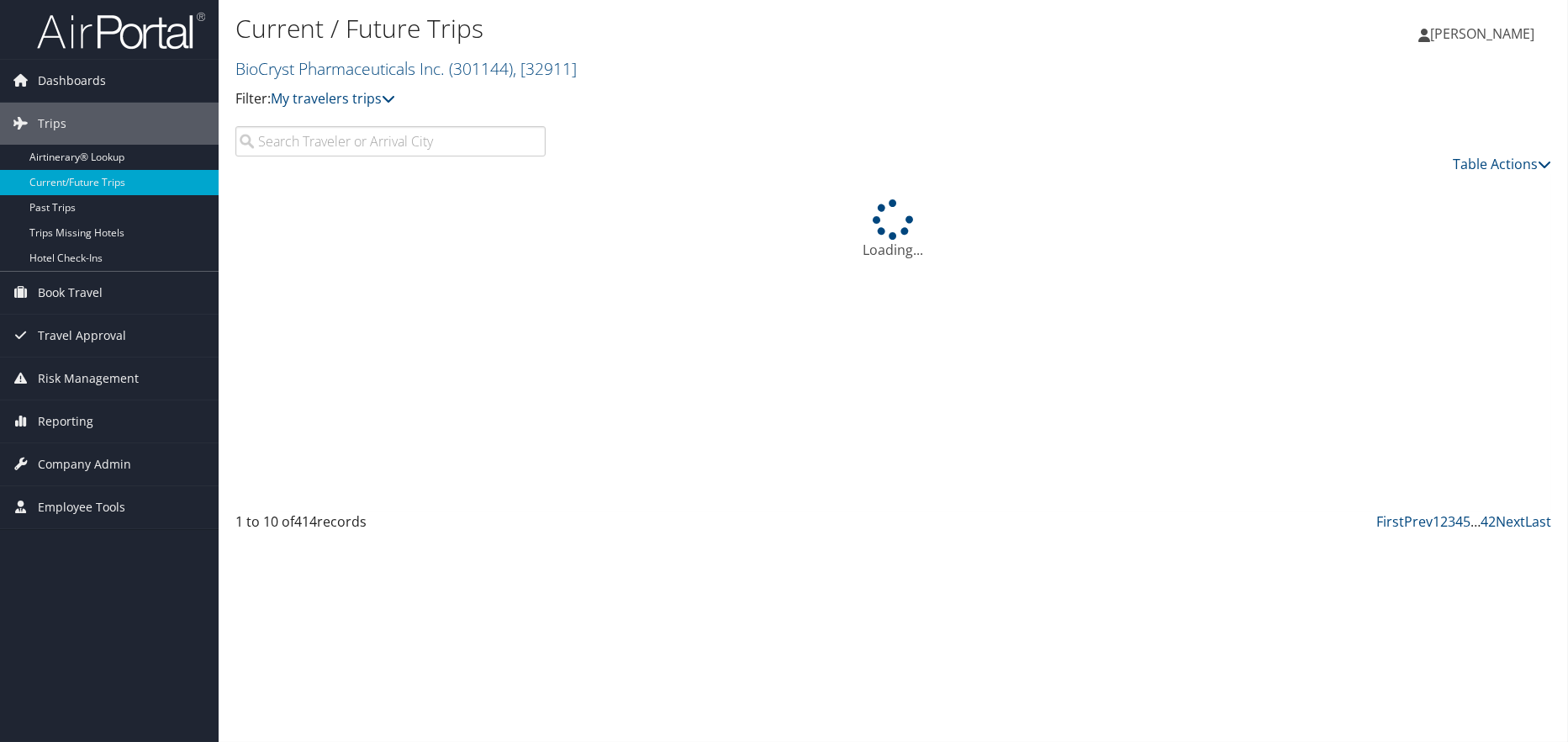
click at [468, 148] on input "search" at bounding box center [390, 141] width 311 height 30
type input "[GEOGRAPHIC_DATA]"
click at [826, 134] on div "Table Actions" at bounding box center [1061, 150] width 1006 height 48
click at [834, 126] on div "Table Actions" at bounding box center [1061, 150] width 1006 height 48
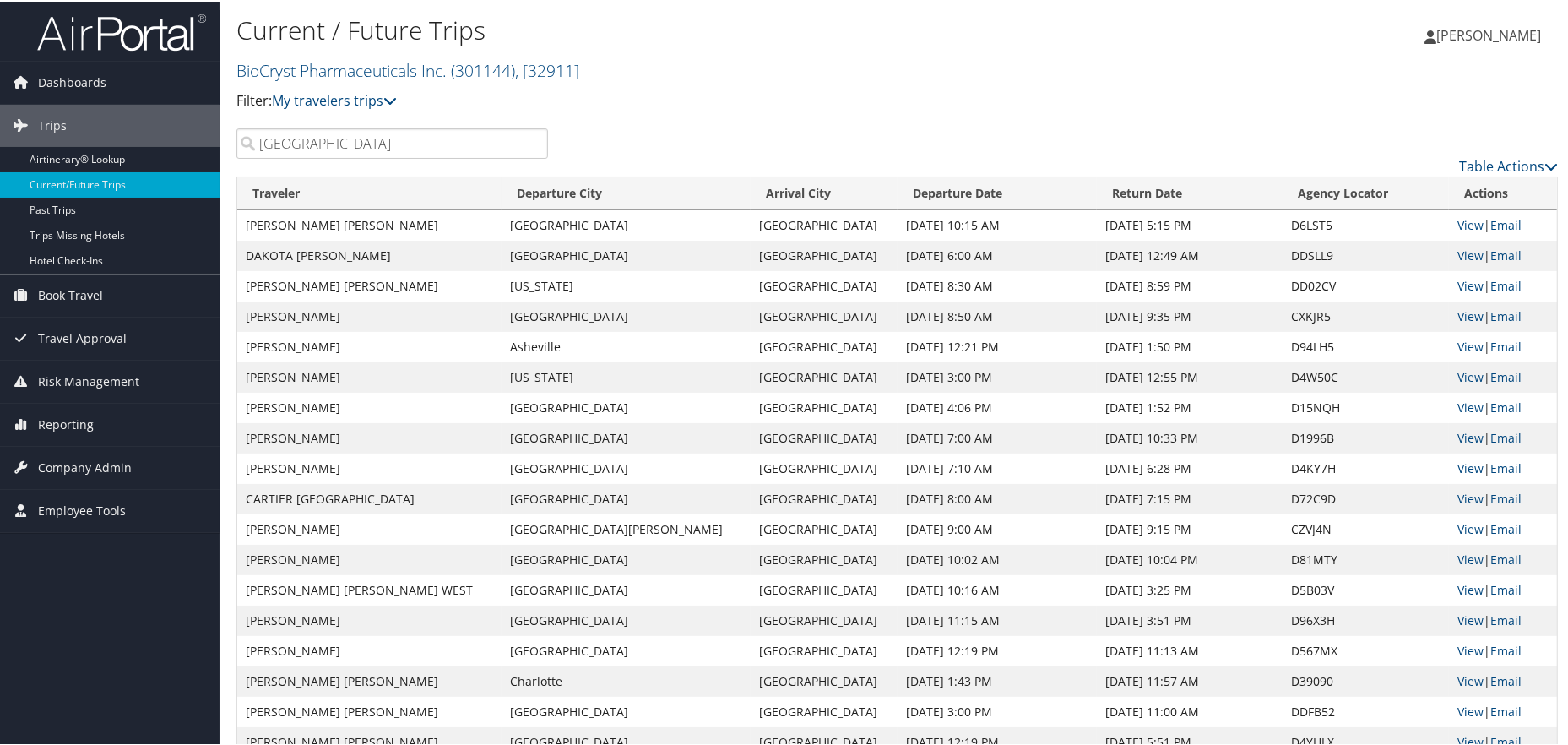
click at [567, 222] on td "[GEOGRAPHIC_DATA]" at bounding box center [625, 223] width 249 height 31
click at [571, 229] on td "[GEOGRAPHIC_DATA]" at bounding box center [625, 223] width 249 height 31
click at [554, 259] on td "[GEOGRAPHIC_DATA]" at bounding box center [625, 254] width 249 height 31
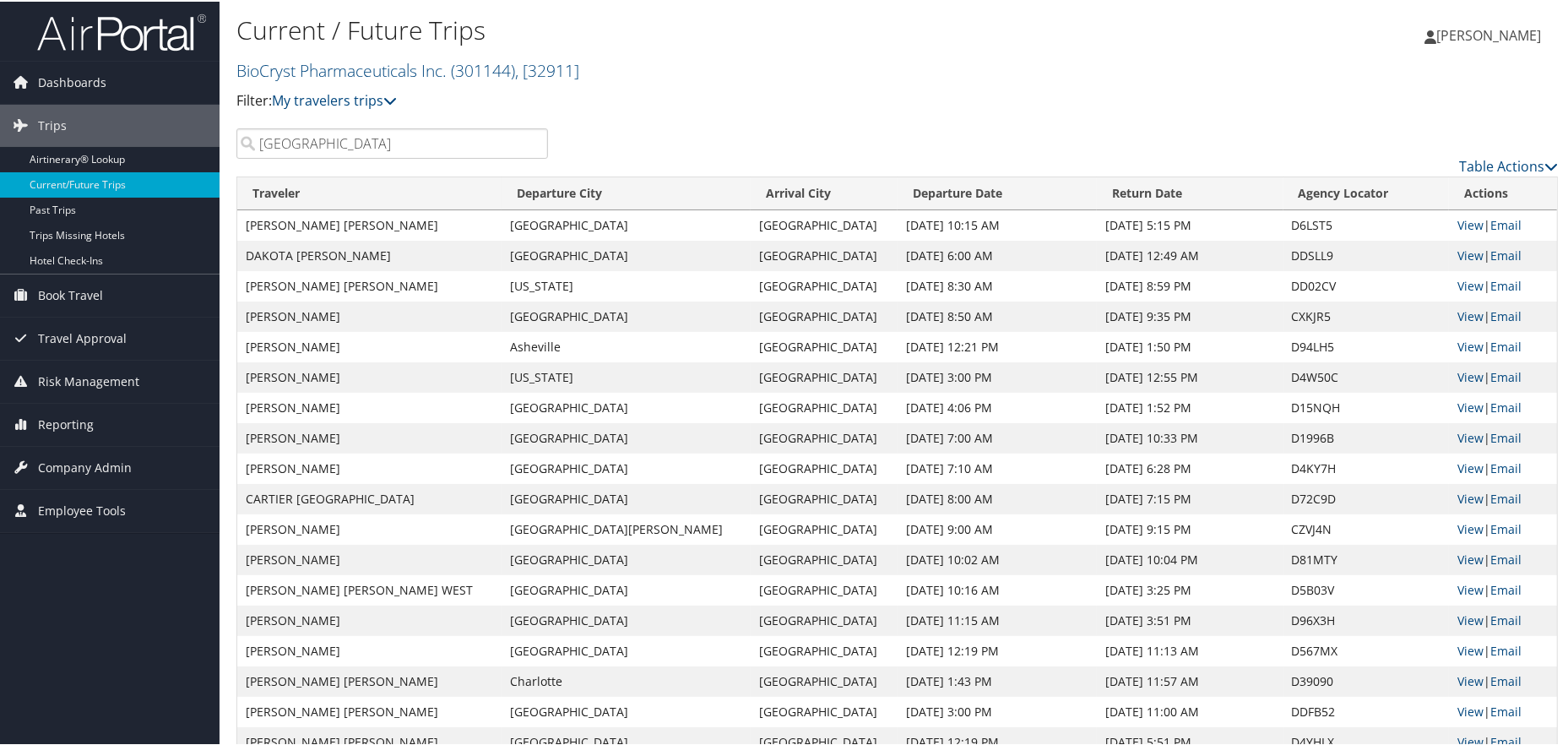
click at [753, 257] on td "[GEOGRAPHIC_DATA]" at bounding box center [823, 254] width 147 height 31
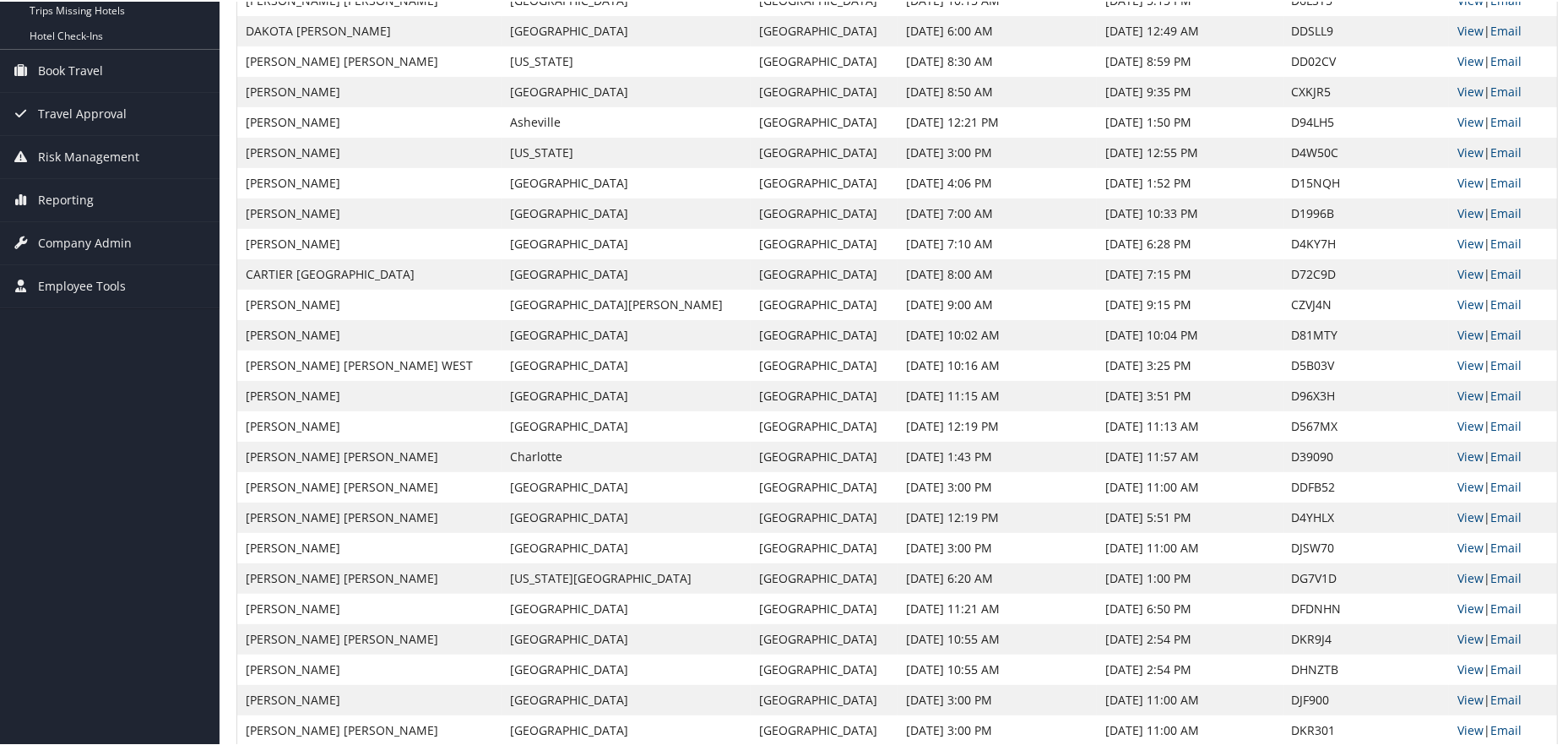
scroll to position [253, 0]
